Goal: Learn about a topic

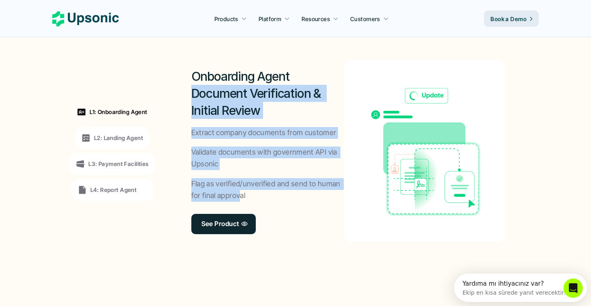
drag, startPoint x: 241, startPoint y: 199, endPoint x: 187, endPoint y: 86, distance: 125.1
click at [187, 86] on div "Onboarding Agent Document Verification & Initial Review Extract company documen…" at bounding box center [348, 150] width 363 height 231
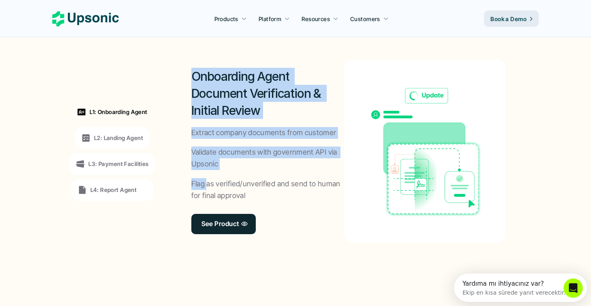
drag, startPoint x: 189, startPoint y: 64, endPoint x: 205, endPoint y: 185, distance: 121.8
click at [207, 185] on div "Onboarding Agent Document Verification & Initial Review Extract company documen…" at bounding box center [348, 150] width 363 height 231
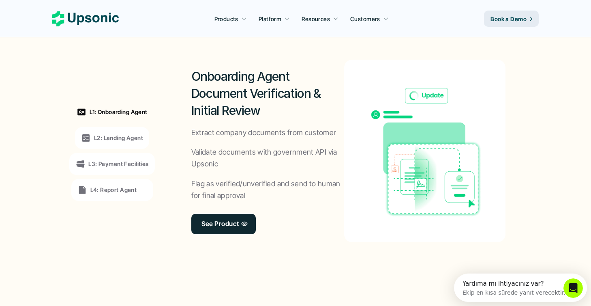
click at [223, 207] on div "Onboarding Agent Document Verification & Initial Review Extract company documen…" at bounding box center [267, 151] width 153 height 182
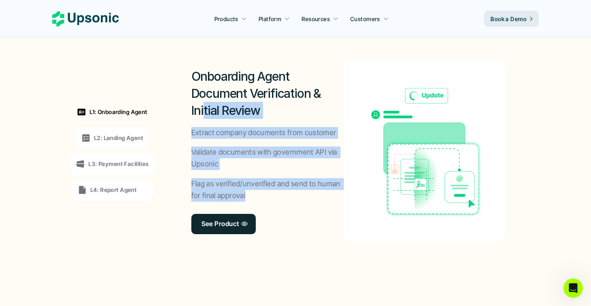
drag, startPoint x: 261, startPoint y: 202, endPoint x: 202, endPoint y: 114, distance: 106.6
click at [202, 114] on div "Onboarding Agent Document Verification & Initial Review Extract company documen…" at bounding box center [267, 151] width 153 height 182
click at [202, 114] on h2 "Onboarding Agent Document Verification & Initial Review" at bounding box center [267, 93] width 153 height 51
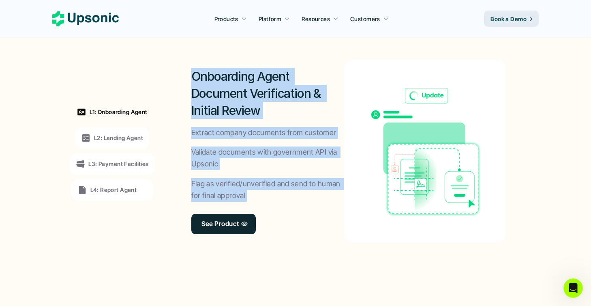
drag, startPoint x: 195, startPoint y: 73, endPoint x: 219, endPoint y: 207, distance: 136.2
click at [219, 208] on div "Onboarding Agent Document Verification & Initial Review Extract company documen…" at bounding box center [267, 151] width 153 height 182
